Goal: Task Accomplishment & Management: Manage account settings

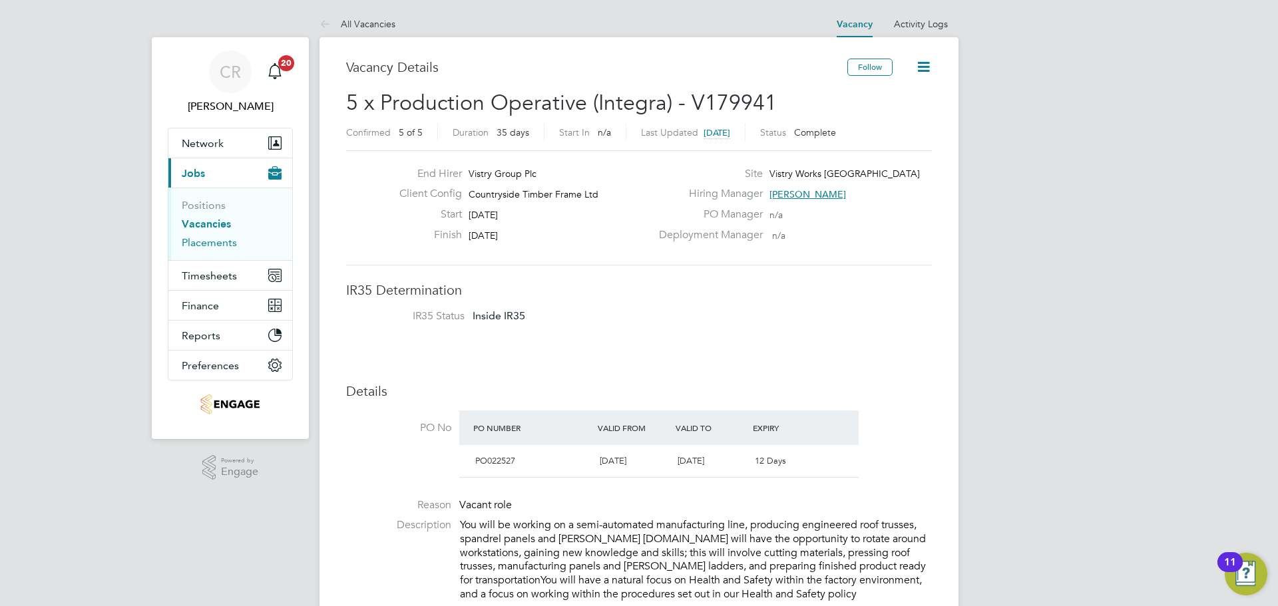
click at [216, 241] on link "Placements" at bounding box center [209, 242] width 55 height 13
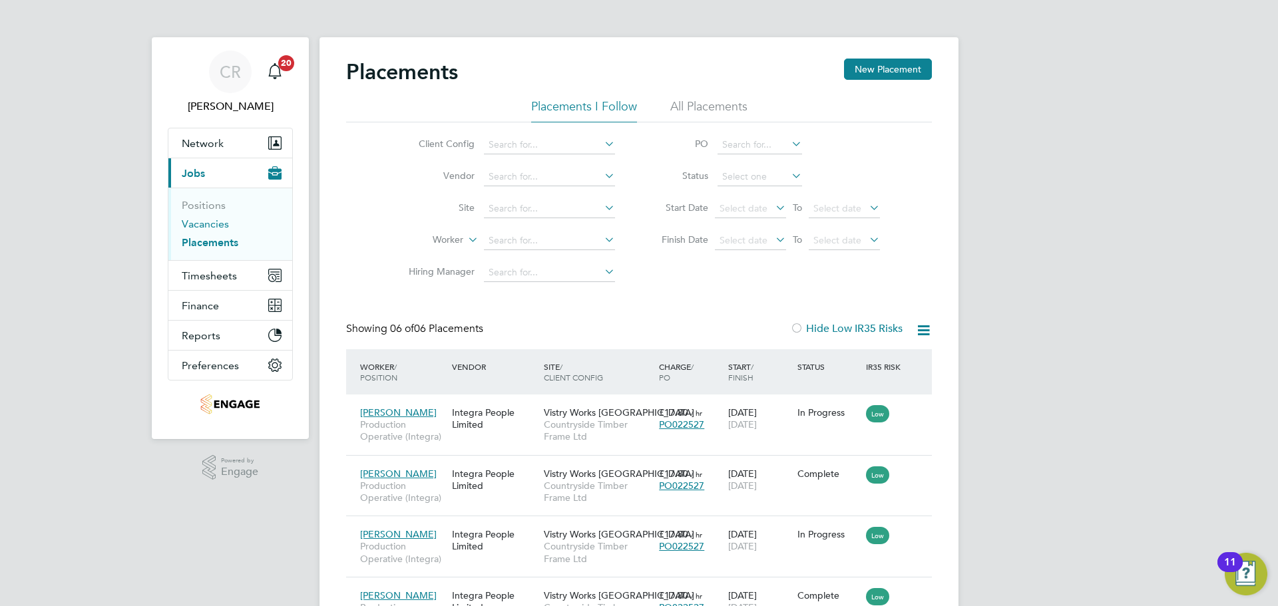
click at [209, 228] on link "Vacancies" at bounding box center [205, 224] width 47 height 13
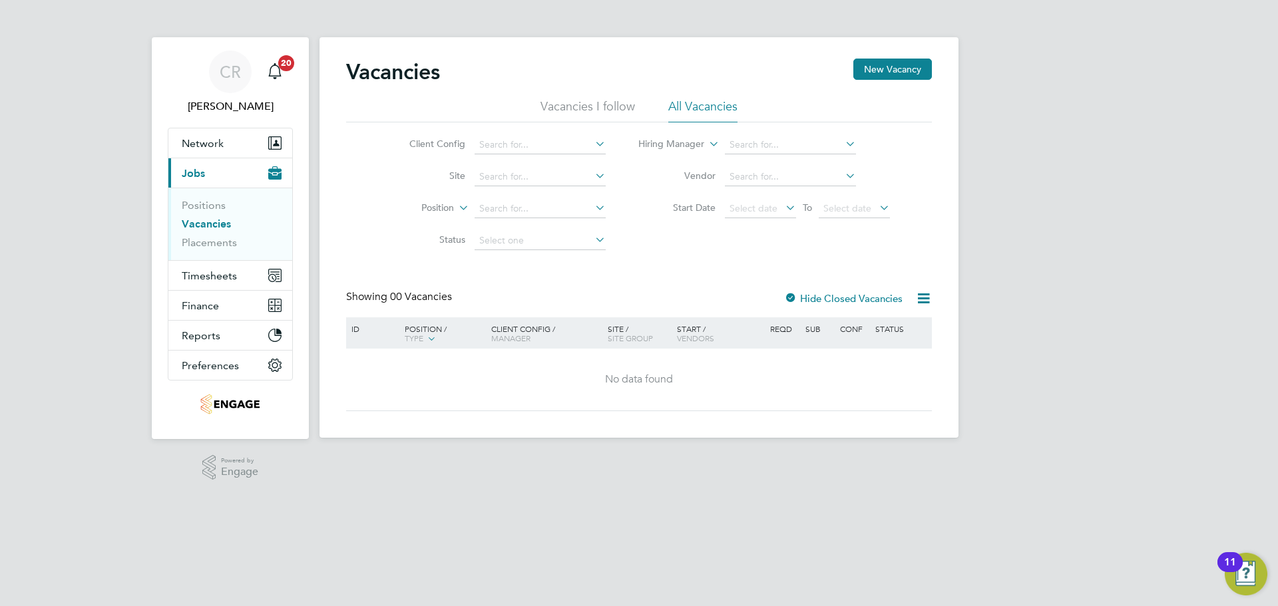
click at [794, 296] on div at bounding box center [790, 299] width 13 height 13
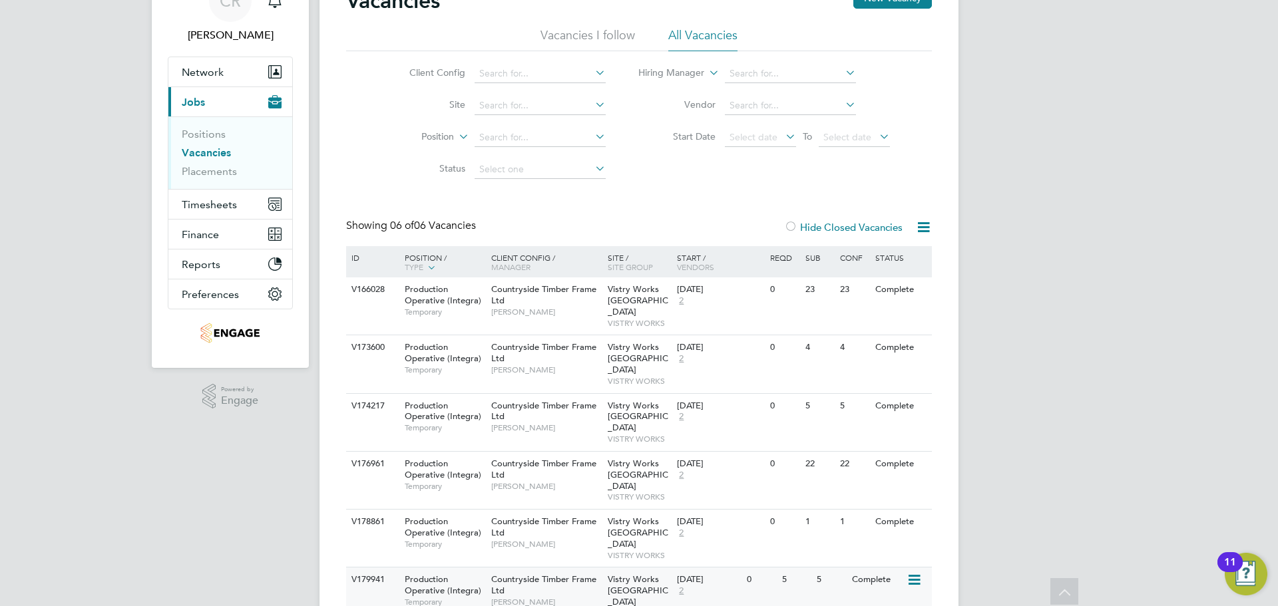
click at [915, 572] on icon at bounding box center [913, 580] width 13 height 16
click at [877, 591] on li "Update Status" at bounding box center [880, 592] width 77 height 19
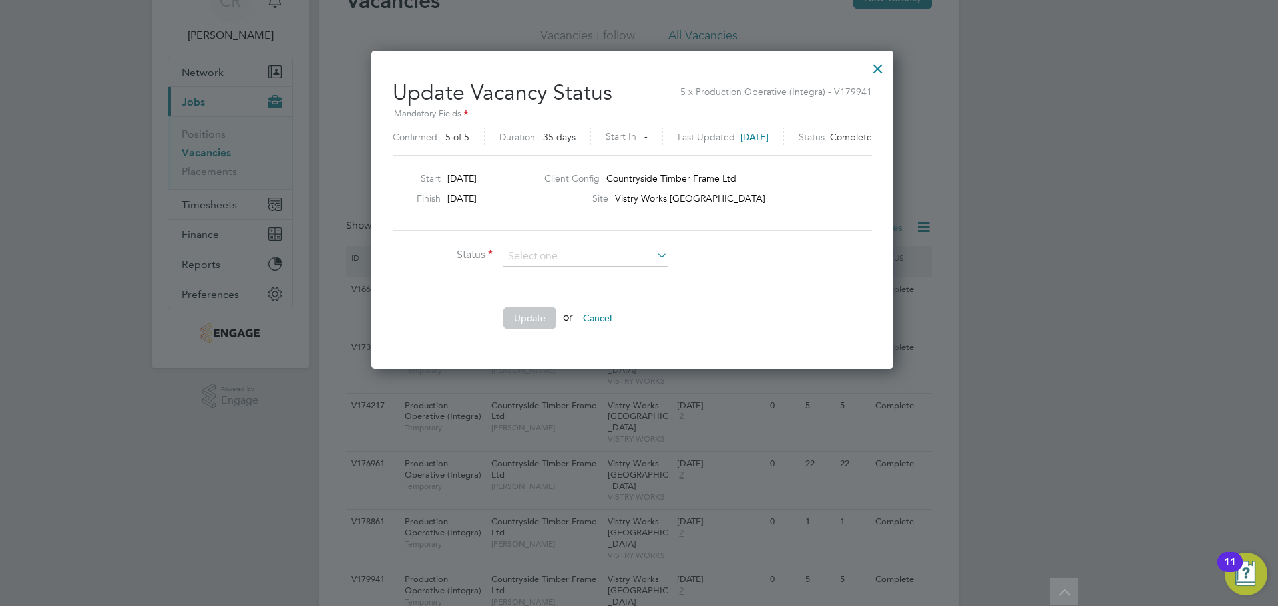
click at [563, 282] on li "Open" at bounding box center [586, 274] width 166 height 17
type input "Open"
click at [538, 313] on button "Update" at bounding box center [529, 318] width 53 height 21
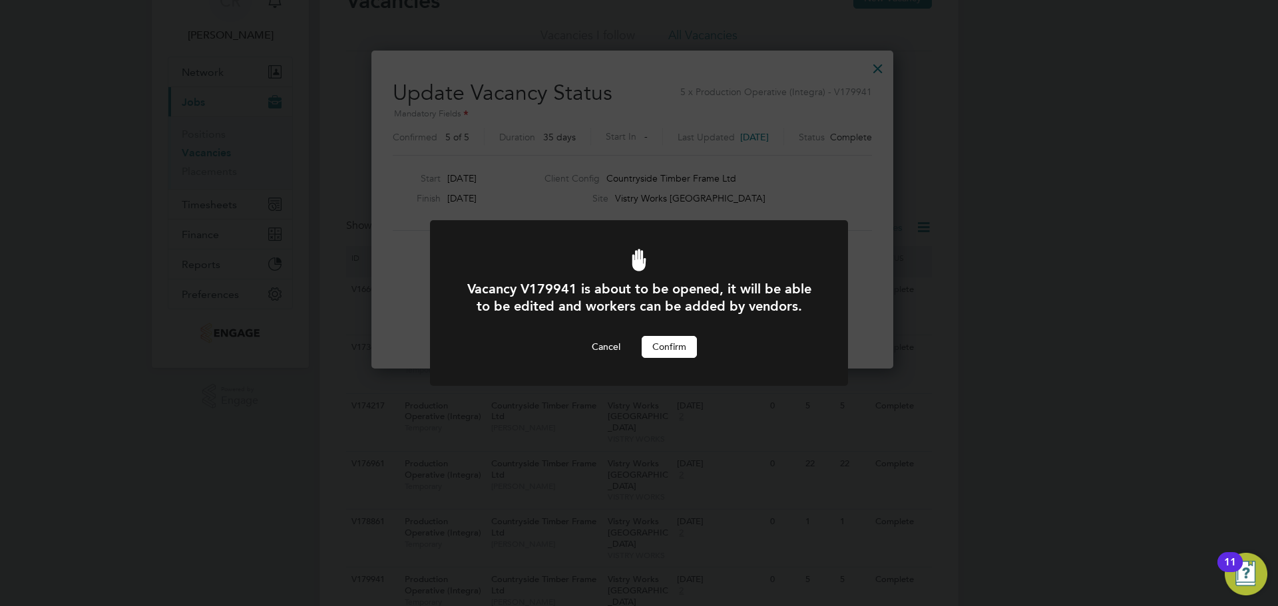
click at [656, 340] on button "Confirm" at bounding box center [669, 346] width 55 height 21
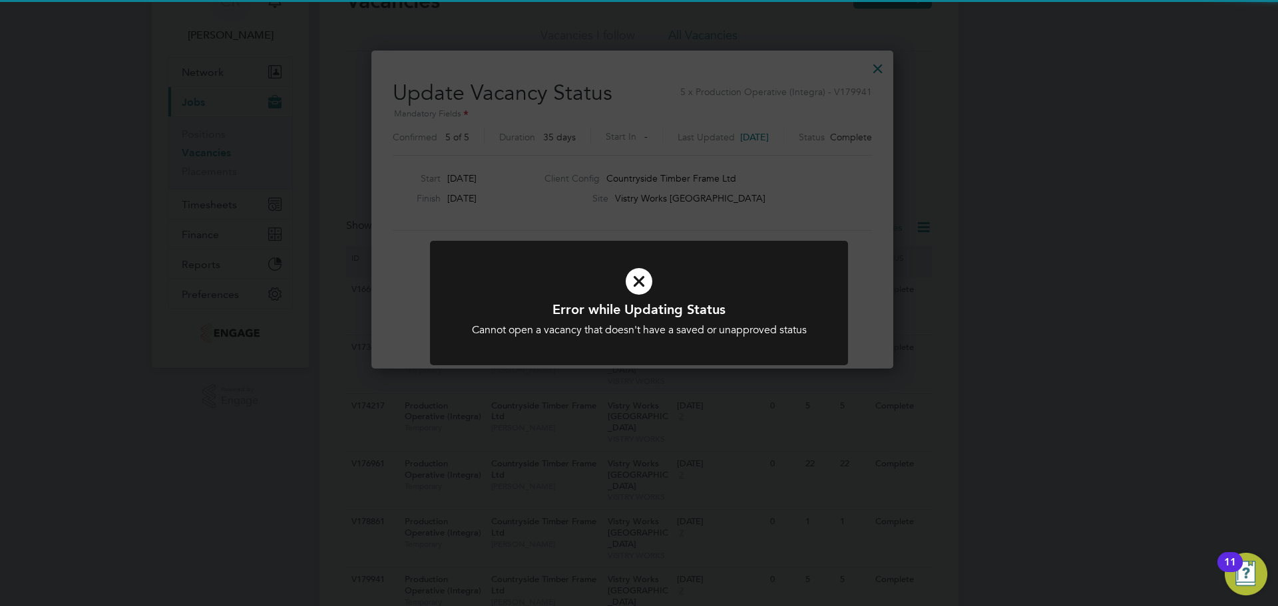
click at [645, 302] on h1 "Error while Updating Status" at bounding box center [639, 309] width 346 height 17
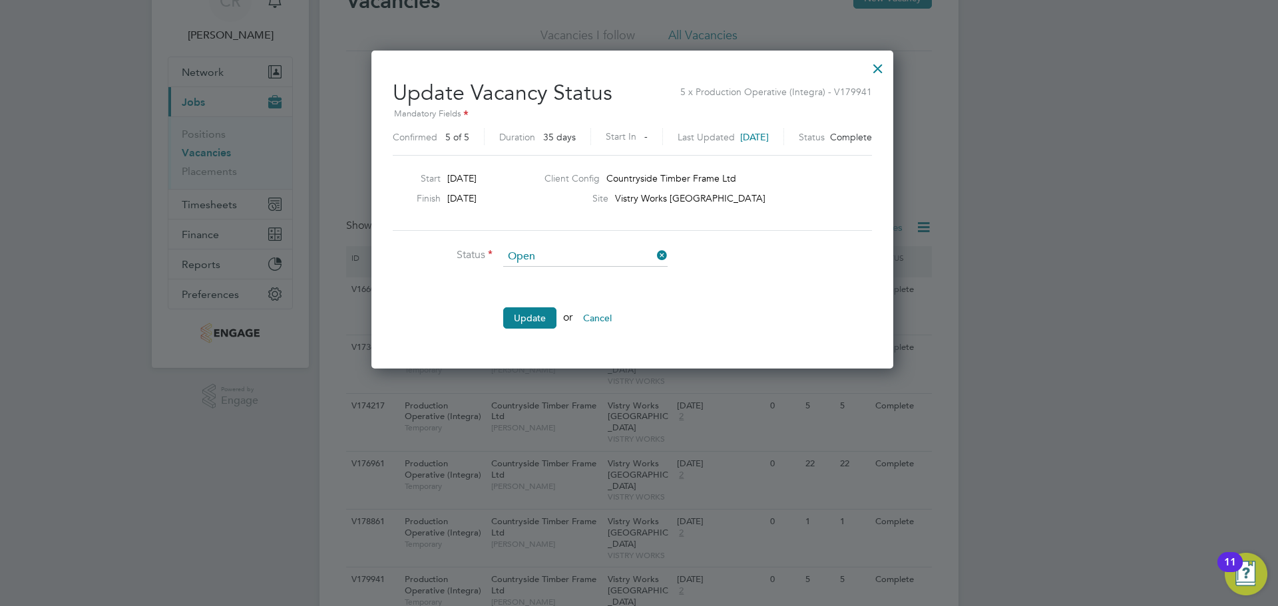
click at [524, 141] on label "Duration" at bounding box center [517, 137] width 36 height 12
click at [512, 314] on button "Update" at bounding box center [529, 318] width 53 height 21
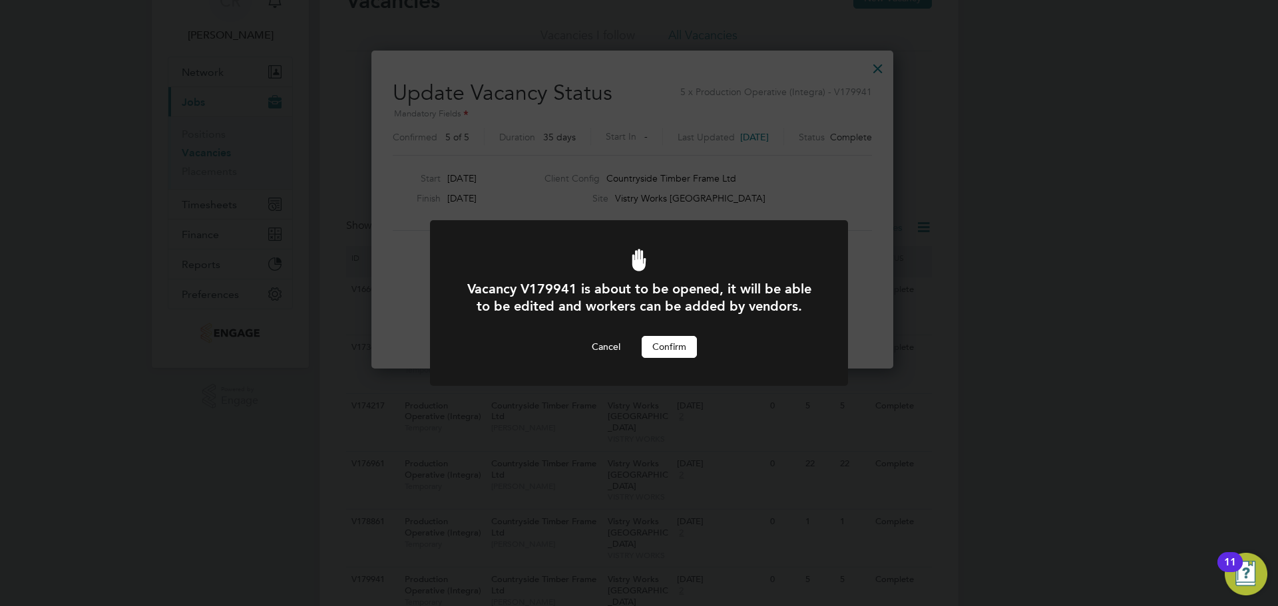
click at [670, 339] on button "Confirm" at bounding box center [669, 346] width 55 height 21
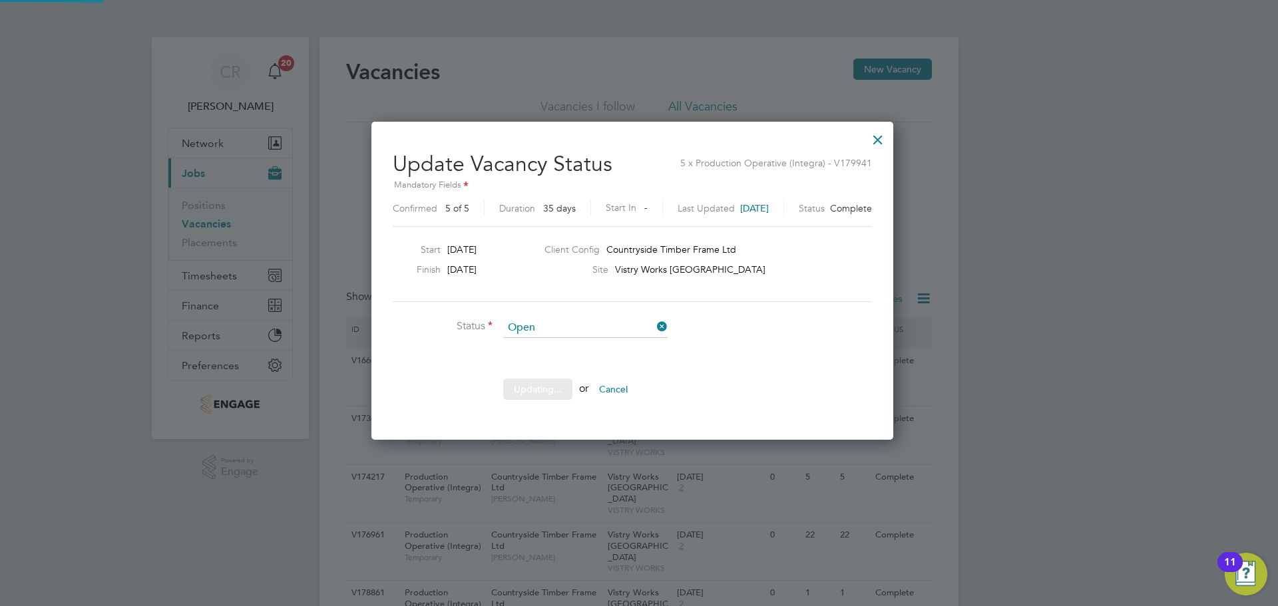
scroll to position [71, 0]
